Goal: Find specific page/section: Find specific page/section

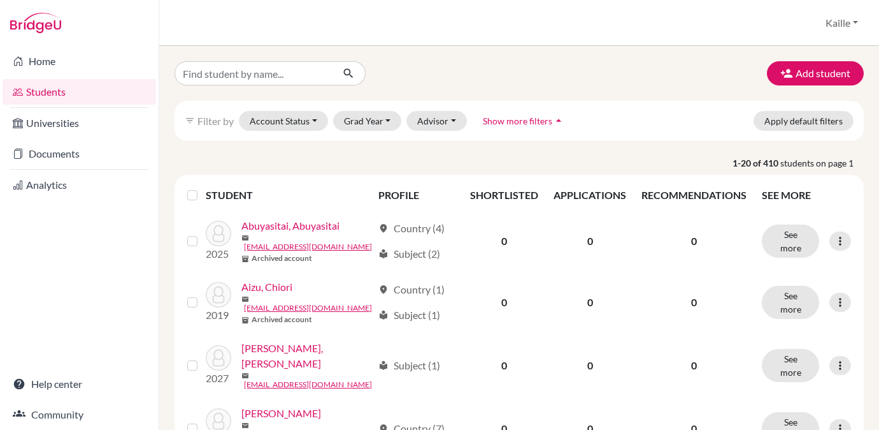
click at [504, 79] on div "Add student" at bounding box center [519, 73] width 709 height 24
click at [447, 118] on button "Advisor" at bounding box center [437, 121] width 61 height 20
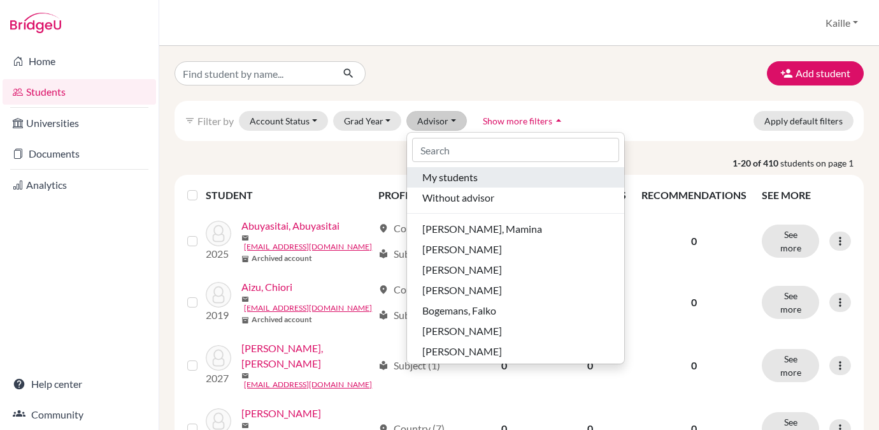
click at [491, 175] on div "My students" at bounding box center [516, 177] width 187 height 15
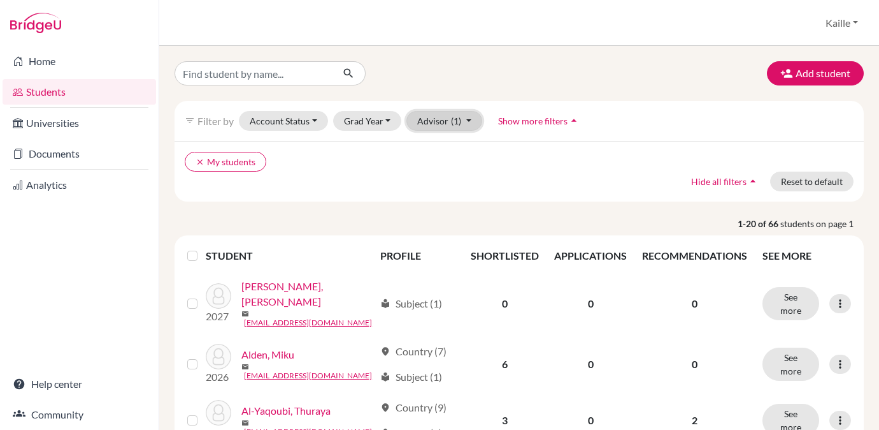
click at [444, 120] on button "Advisor (1)" at bounding box center [445, 121] width 76 height 20
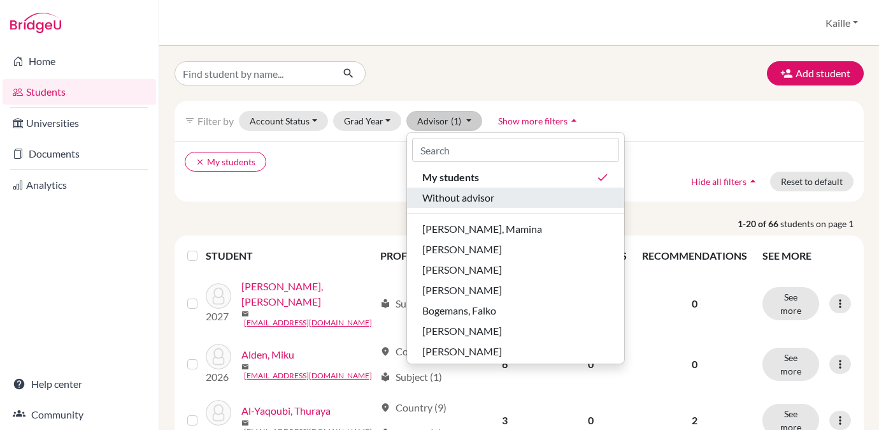
click at [499, 205] on div "Without advisor" at bounding box center [516, 197] width 187 height 15
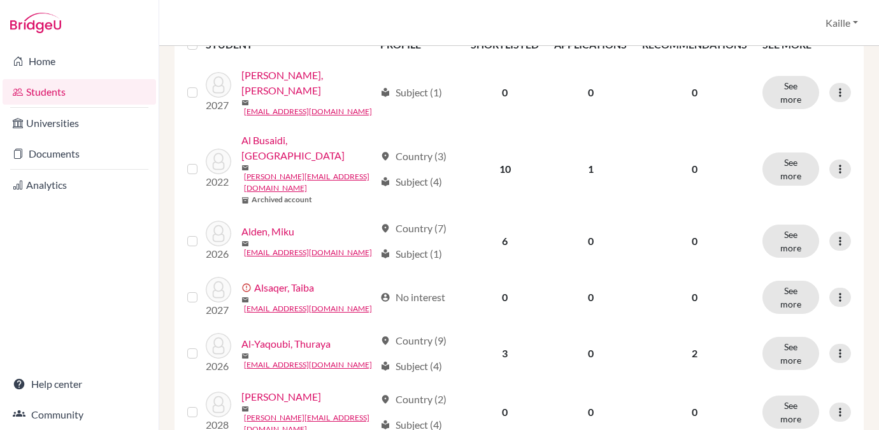
scroll to position [213, 0]
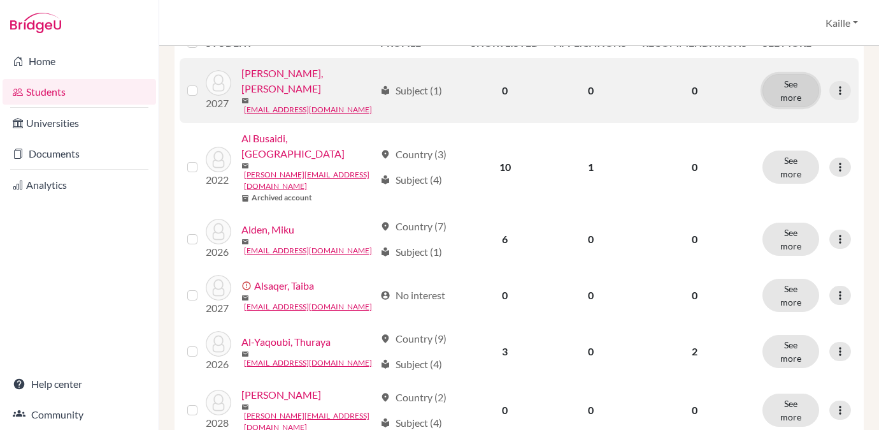
click at [803, 92] on button "See more" at bounding box center [791, 90] width 57 height 33
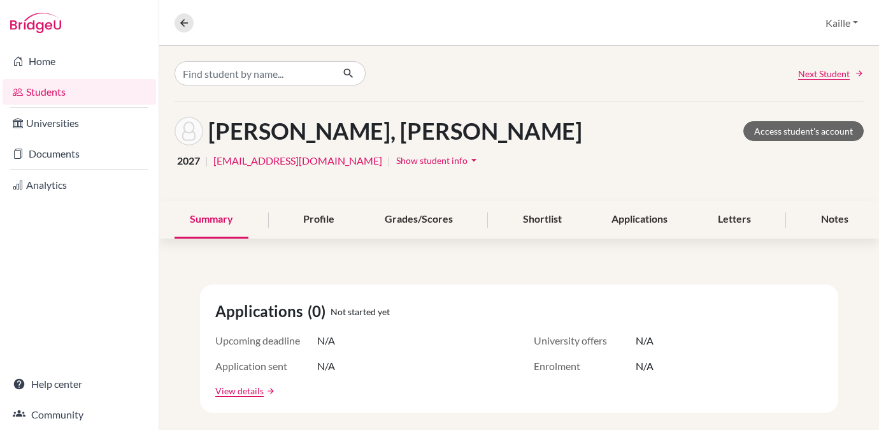
click at [435, 159] on span "Show student info" at bounding box center [431, 160] width 71 height 11
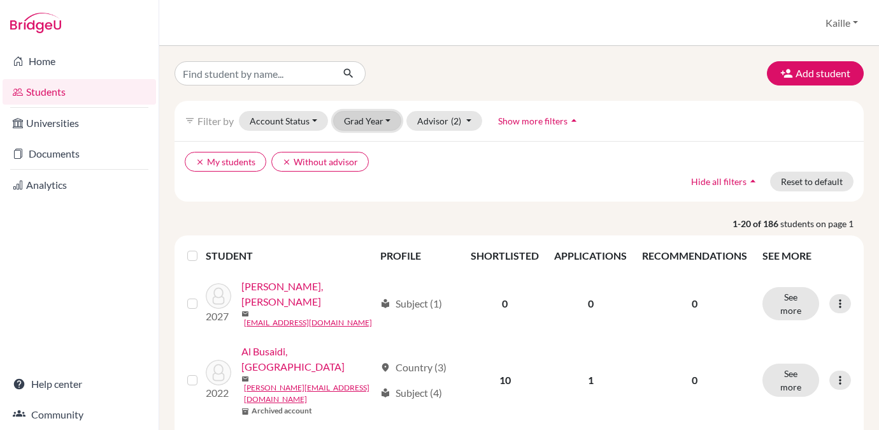
click at [388, 120] on button "Grad Year" at bounding box center [367, 121] width 69 height 20
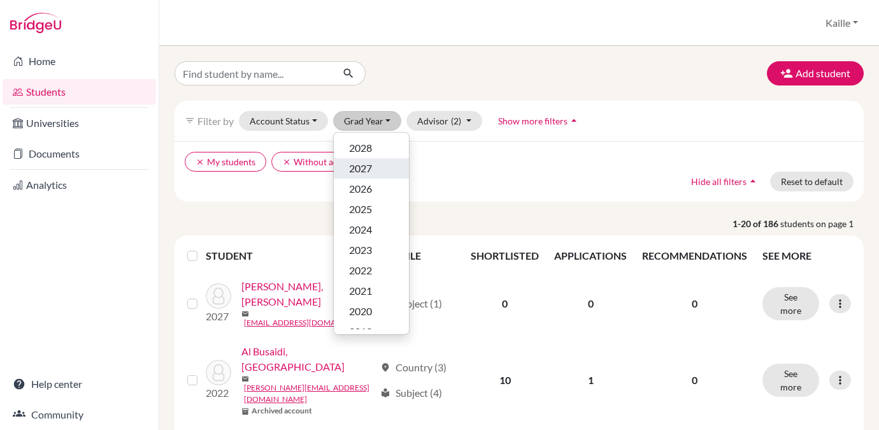
click at [384, 164] on div "2027" at bounding box center [371, 168] width 45 height 15
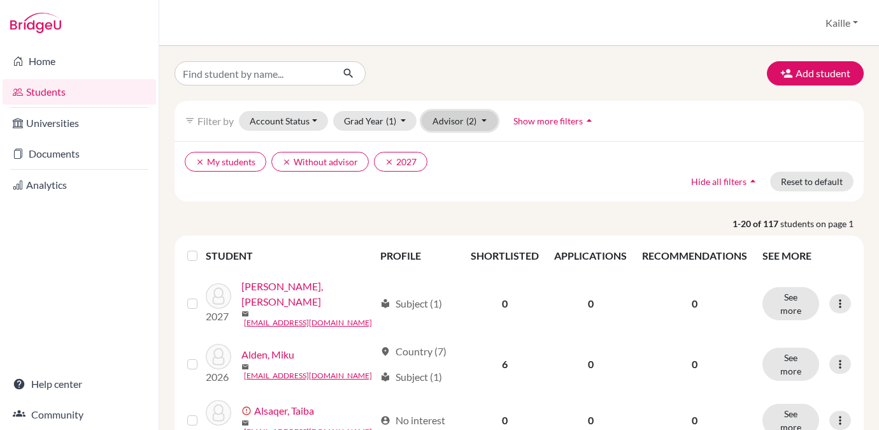
click at [467, 117] on span "(2)" at bounding box center [472, 120] width 10 height 11
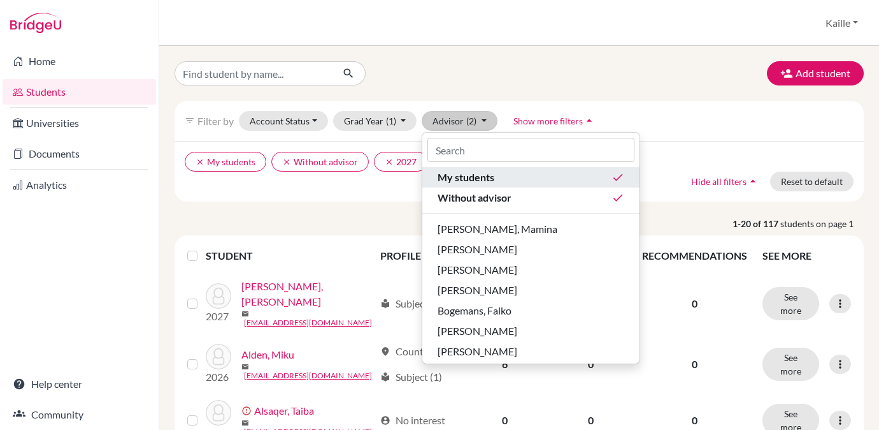
click at [602, 178] on button "My students done" at bounding box center [531, 177] width 217 height 20
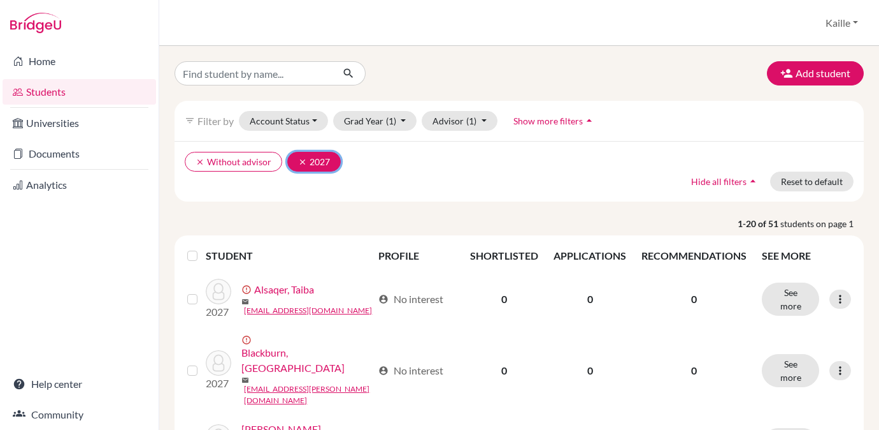
click at [315, 161] on button "clear 2027" at bounding box center [314, 162] width 54 height 20
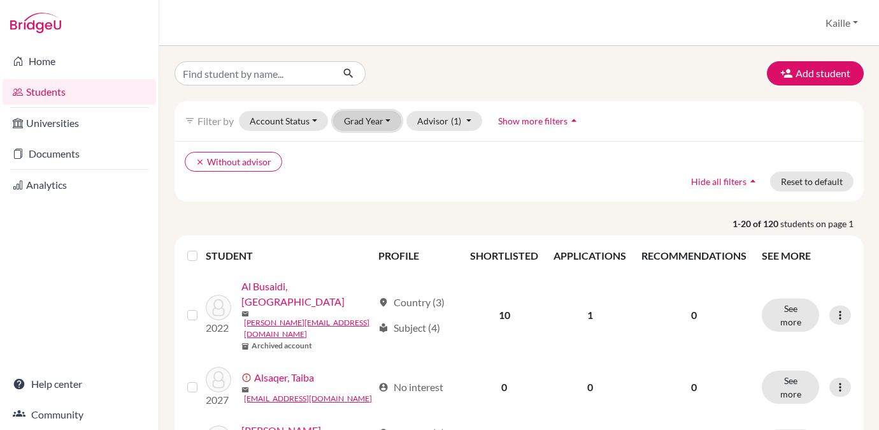
click at [357, 126] on button "Grad Year" at bounding box center [367, 121] width 69 height 20
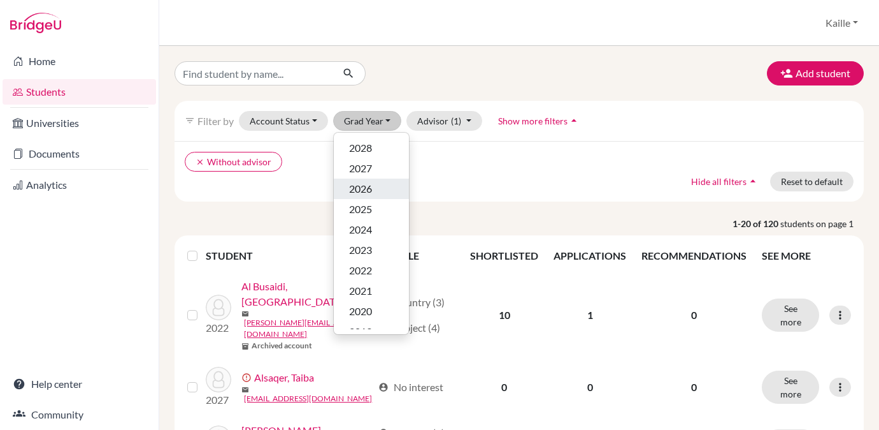
click at [366, 189] on span "2026" at bounding box center [360, 188] width 23 height 15
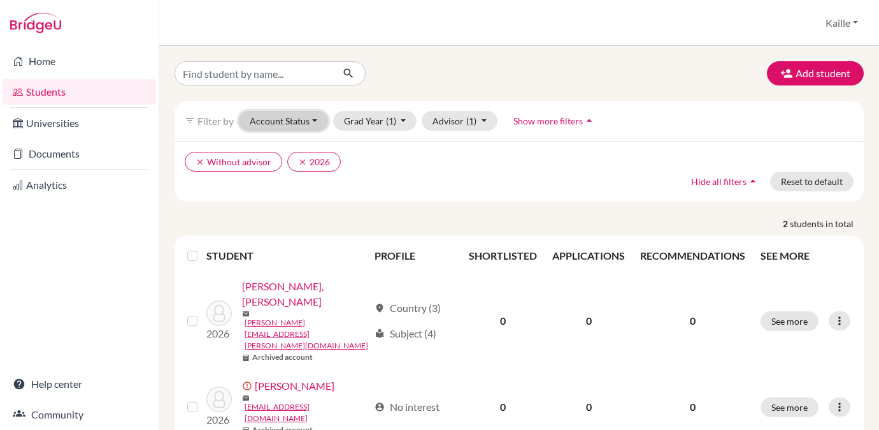
click at [312, 122] on button "Account Status" at bounding box center [283, 121] width 89 height 20
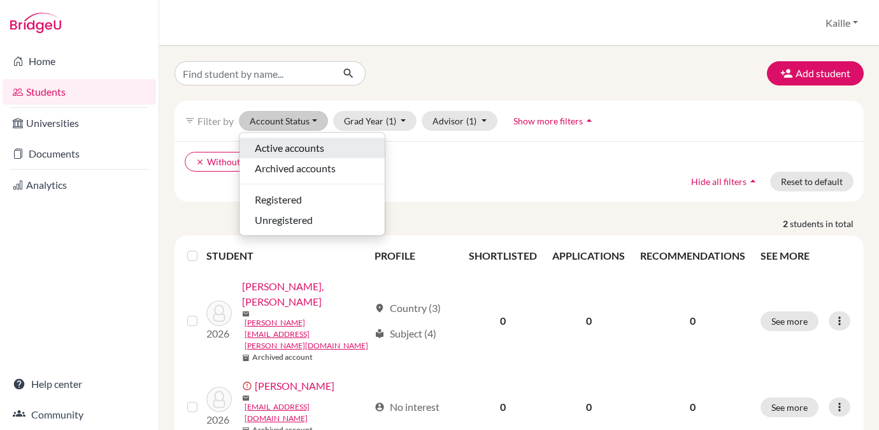
click at [302, 150] on span "Active accounts" at bounding box center [289, 147] width 69 height 15
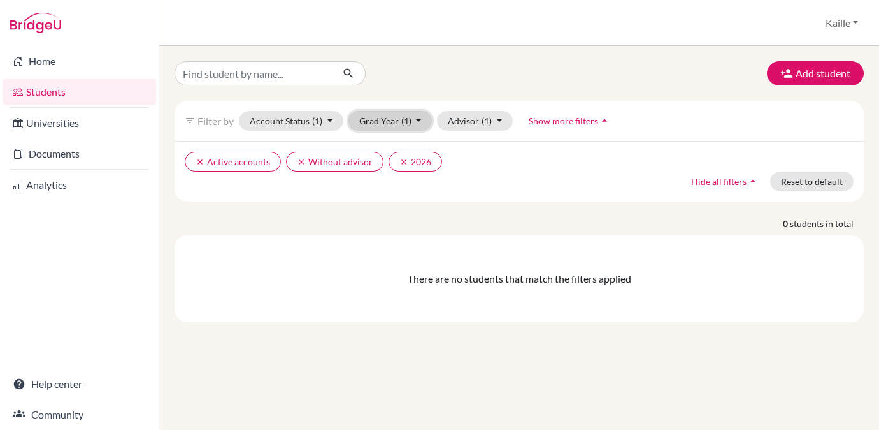
click at [415, 128] on button "Grad Year (1)" at bounding box center [391, 121] width 84 height 20
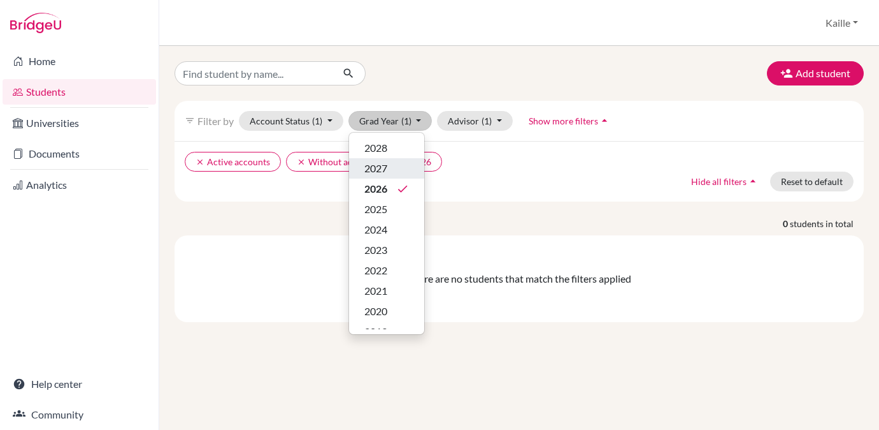
click at [400, 173] on div "2027" at bounding box center [387, 168] width 45 height 15
